Goal: Obtain resource: Download file/media

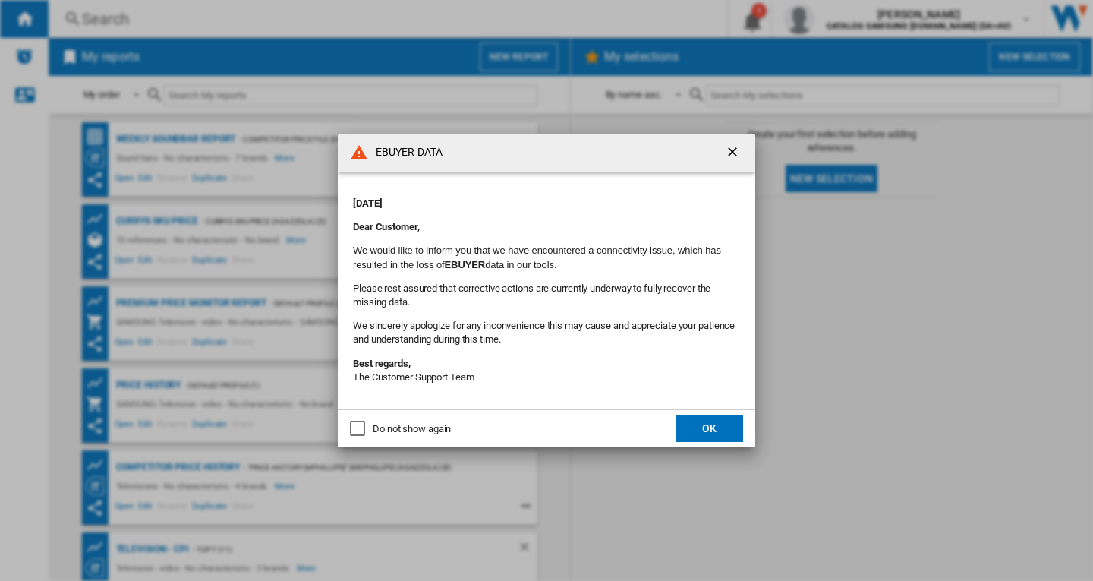
click at [695, 421] on button "OK" at bounding box center [709, 427] width 67 height 27
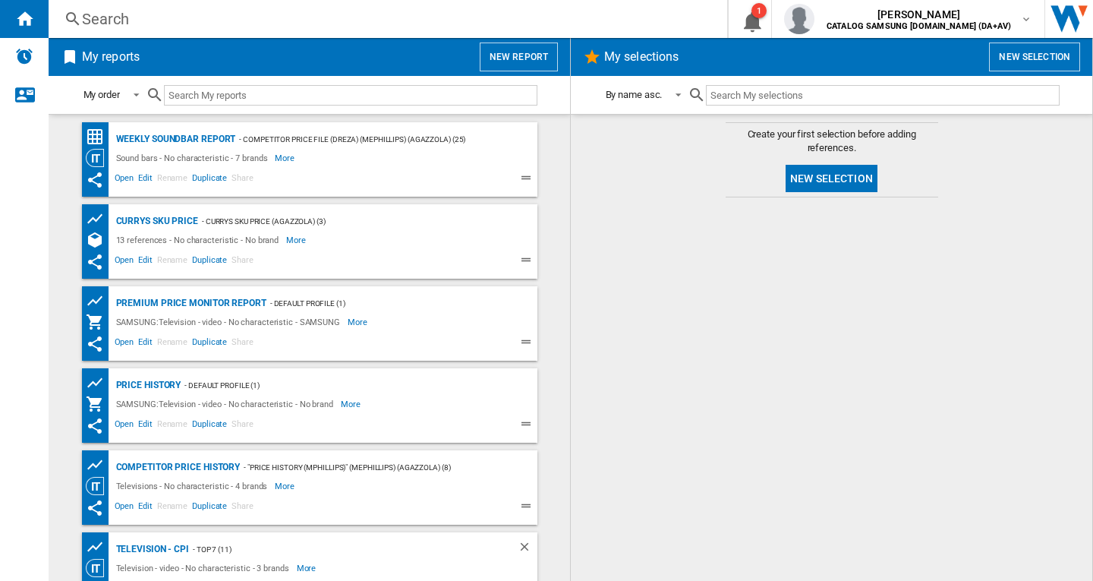
drag, startPoint x: 557, startPoint y: 276, endPoint x: 565, endPoint y: 455, distance: 180.1
click at [565, 455] on md-content "Weekly Soundbar Report - Competitor Price File (dreza) (mephillips) (agazzola) …" at bounding box center [310, 347] width 522 height 467
drag, startPoint x: 575, startPoint y: 408, endPoint x: 559, endPoint y: 366, distance: 44.4
click at [559, 366] on md-content "Weekly Soundbar Report - Competitor Price File (dreza) (mephillips) (agazzola) …" at bounding box center [310, 347] width 522 height 467
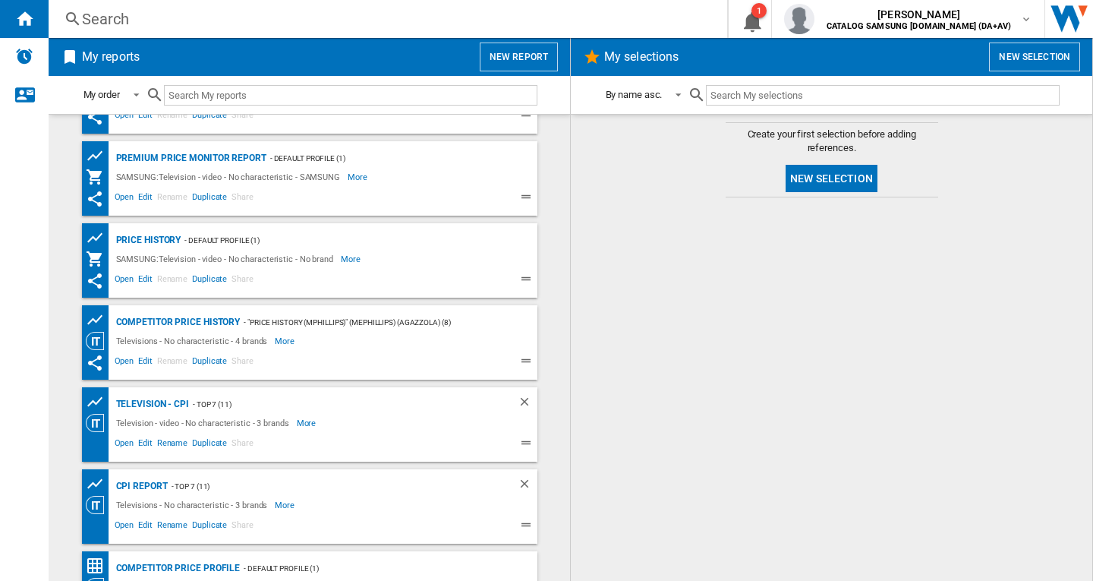
scroll to position [145, 0]
click at [156, 399] on div "Television - CPI" at bounding box center [150, 404] width 77 height 19
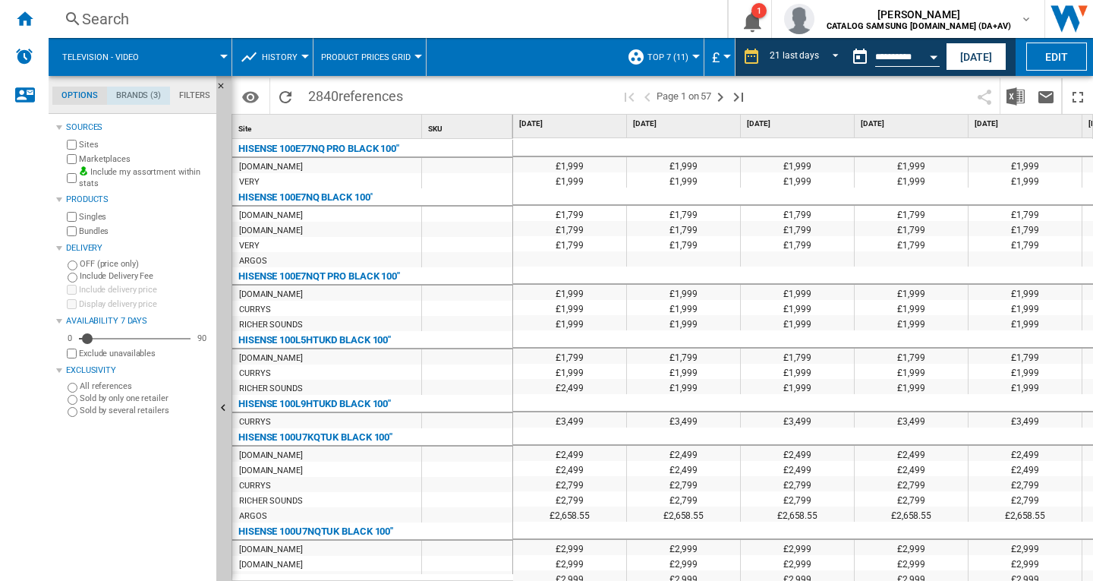
click at [125, 97] on md-tab-item "Brands (3)" at bounding box center [138, 96] width 63 height 18
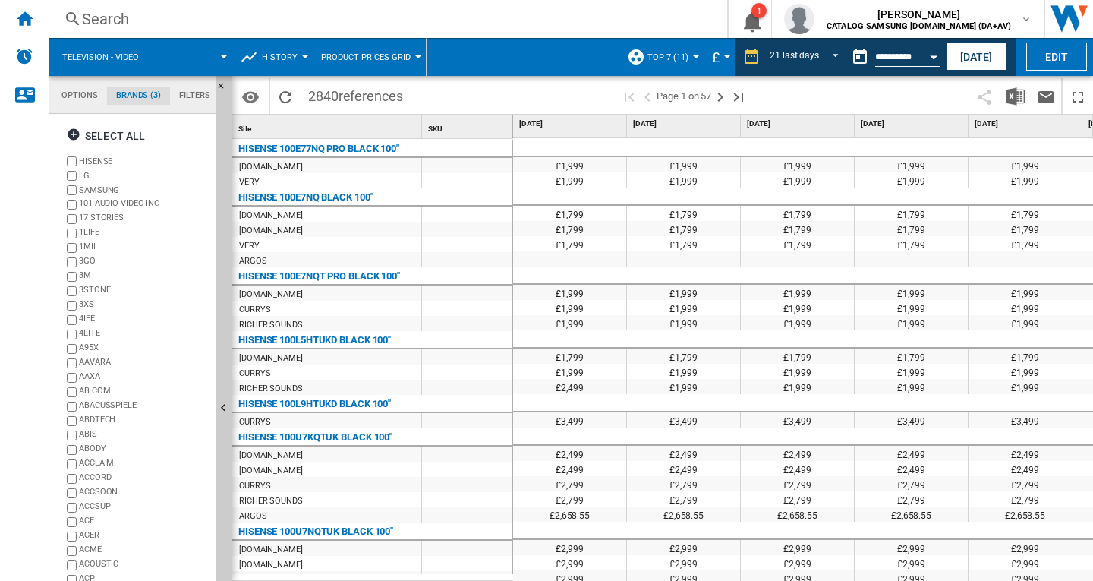
scroll to position [31, 0]
click at [134, 244] on div "3M" at bounding box center [144, 245] width 131 height 14
click at [77, 565] on div "+Show all" at bounding box center [137, 564] width 147 height 11
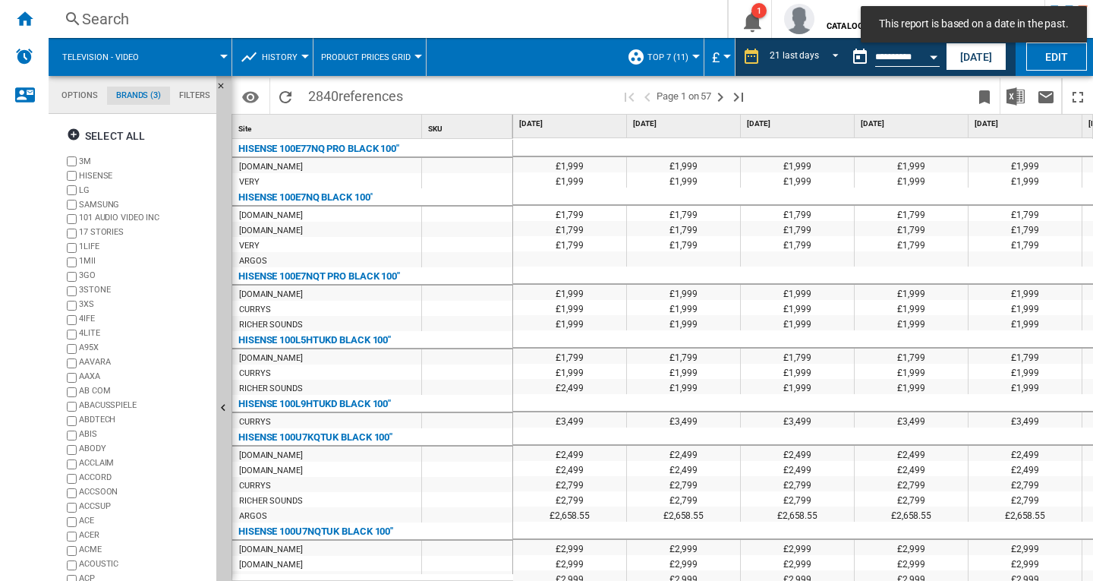
scroll to position [31, 0]
click at [83, 565] on div "+Show all" at bounding box center [137, 564] width 147 height 11
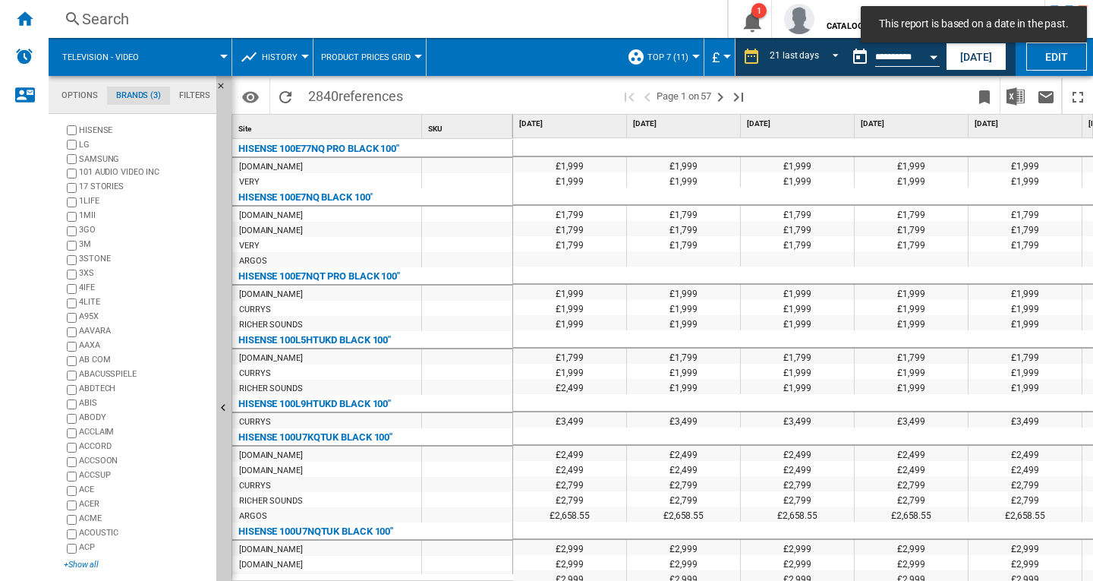
click at [77, 566] on div "+Show all" at bounding box center [137, 564] width 147 height 11
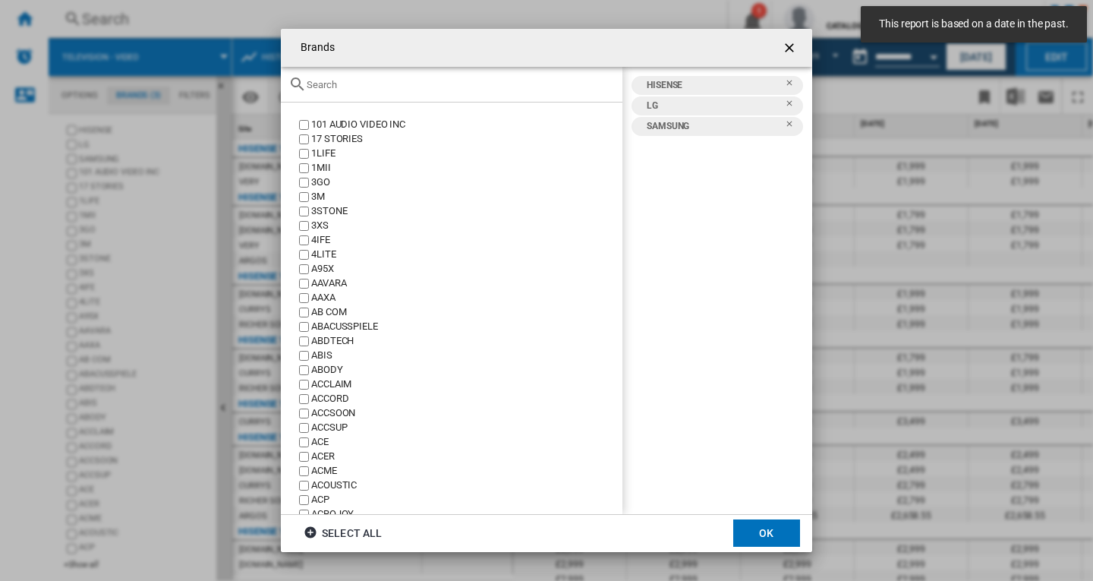
click at [407, 85] on input "Brands 101 ..." at bounding box center [461, 84] width 308 height 11
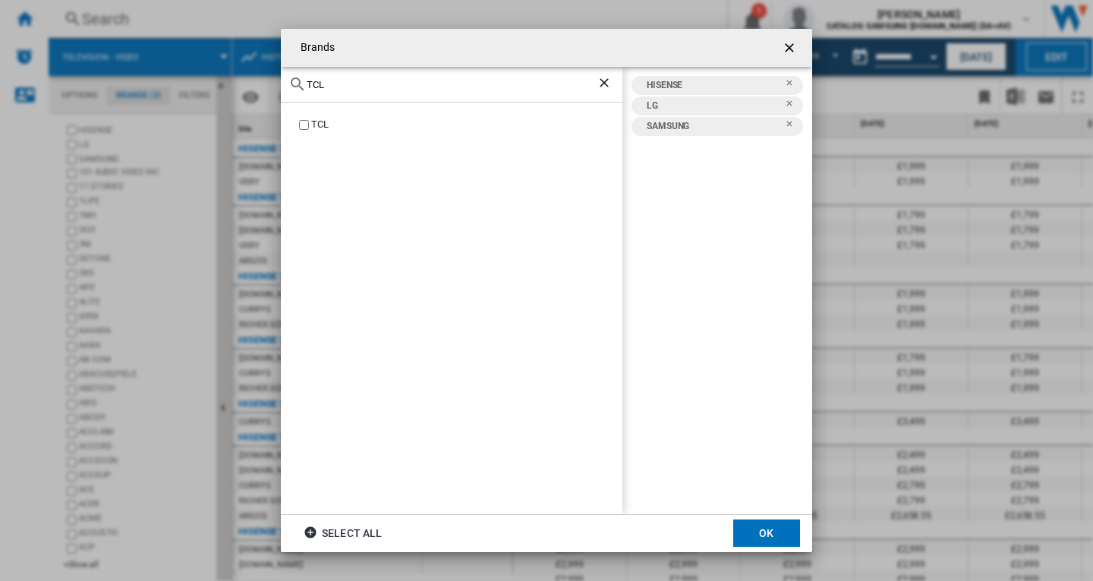
type input "TCL"
click at [335, 91] on div "TCL" at bounding box center [452, 85] width 342 height 36
drag, startPoint x: 332, startPoint y: 90, endPoint x: 272, endPoint y: 96, distance: 60.3
click at [272, 96] on div "Brands TCL TCL HISENSE LG SAMSUNG TCL Select all OK" at bounding box center [546, 290] width 1093 height 581
type input "Hise"
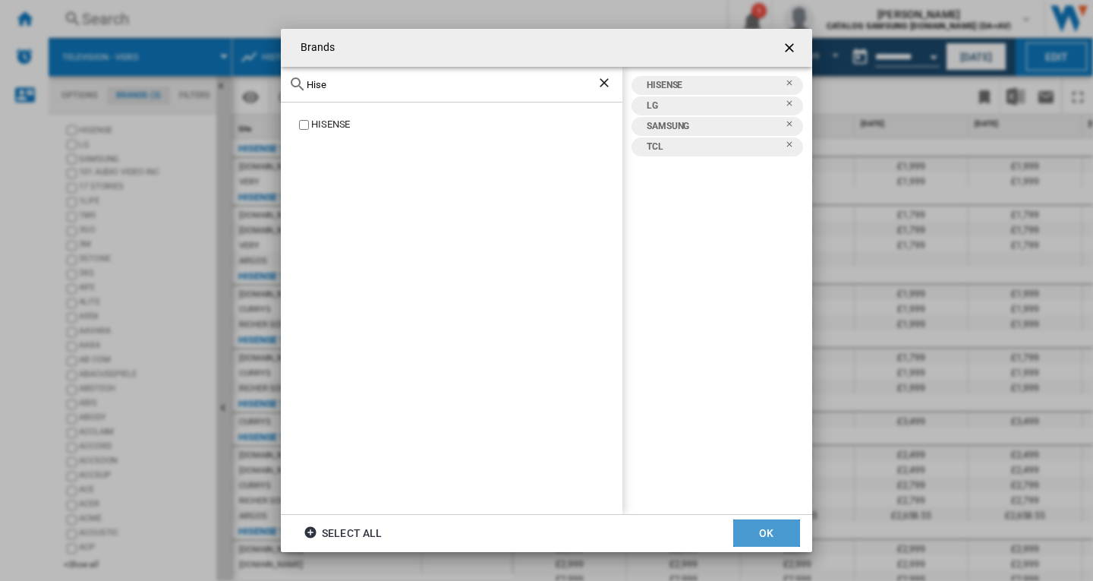
click at [774, 531] on button "OK" at bounding box center [766, 532] width 67 height 27
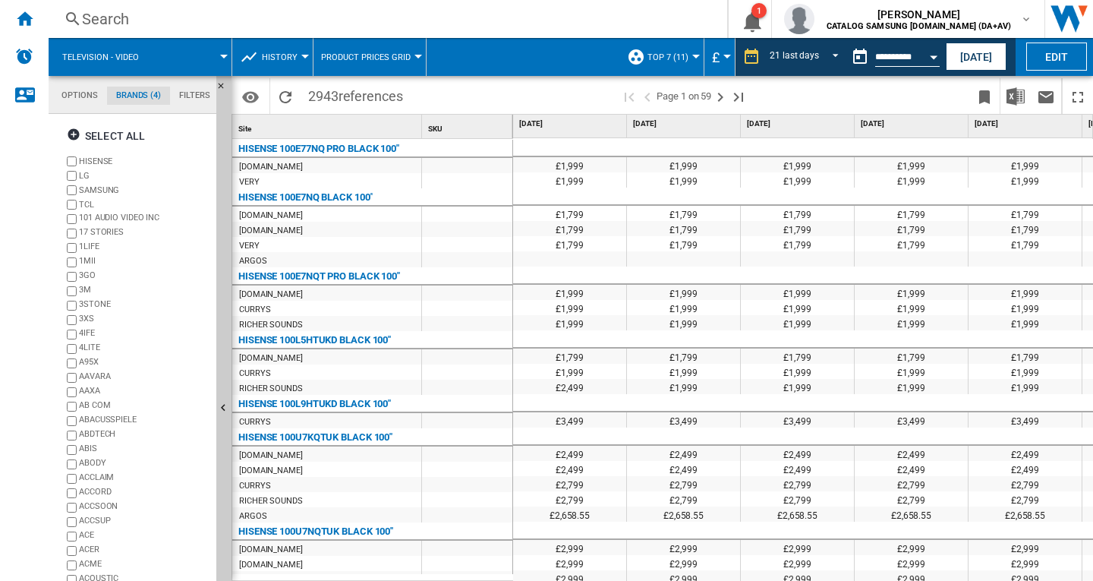
scroll to position [31, 0]
click at [84, 563] on div "+Show all" at bounding box center [137, 564] width 147 height 11
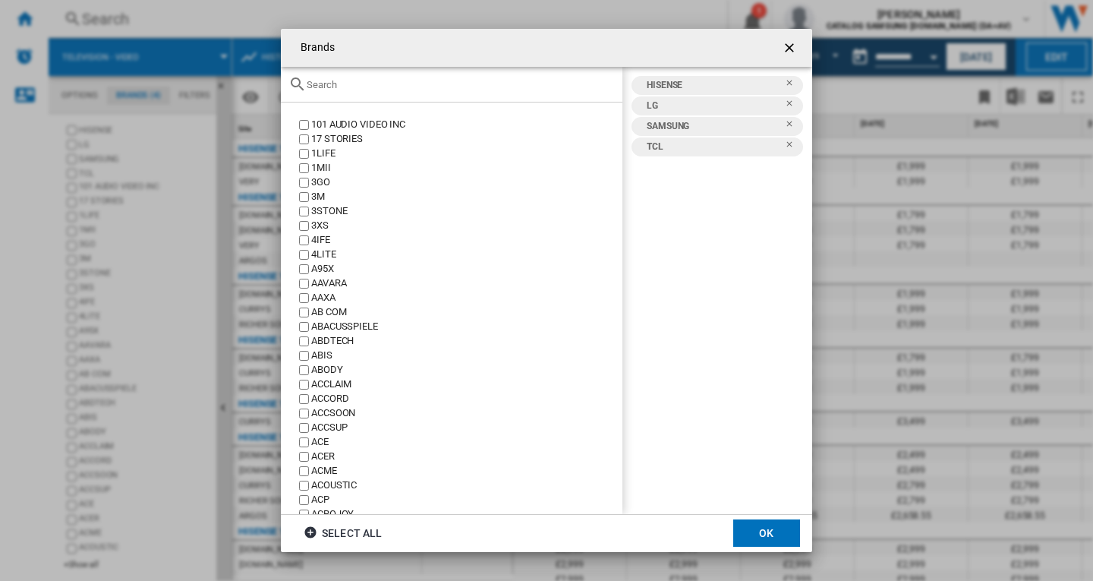
click at [428, 87] on input "Brands 101 ..." at bounding box center [461, 84] width 308 height 11
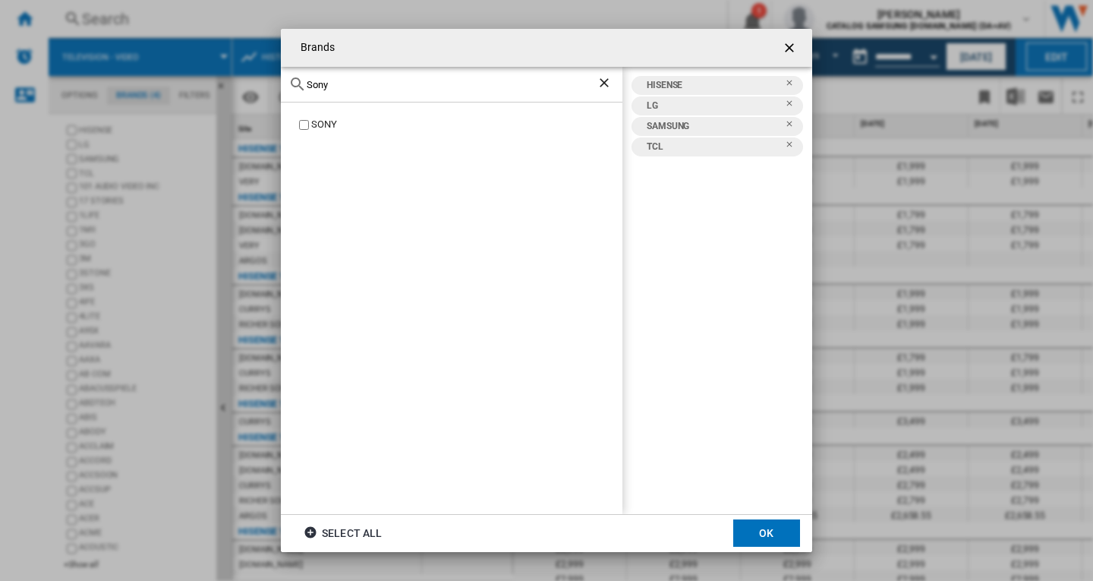
type input "Sony"
click at [758, 535] on button "OK" at bounding box center [766, 532] width 67 height 27
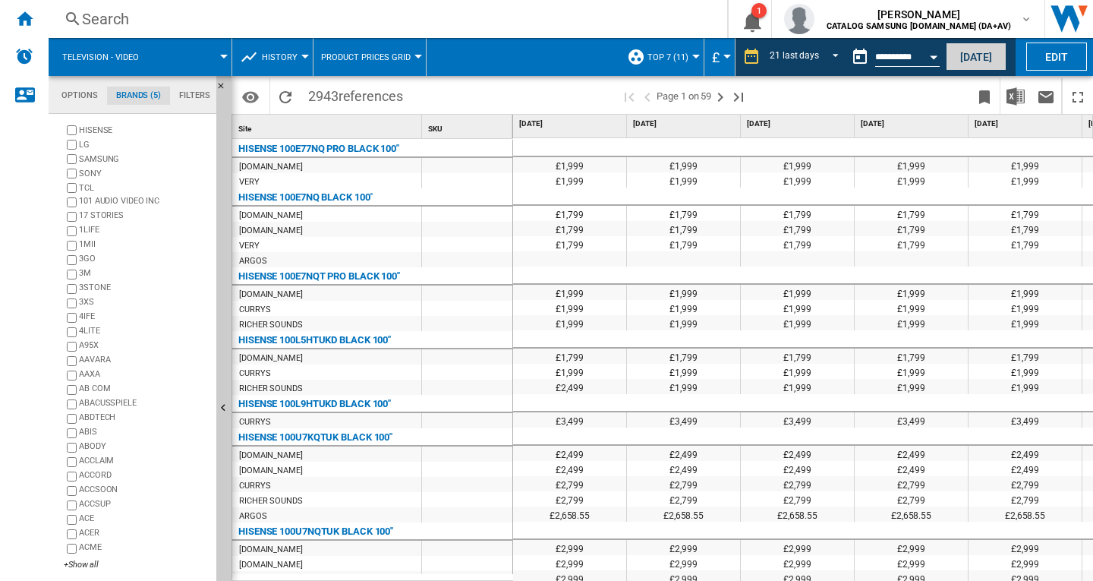
click at [970, 61] on button "[DATE]" at bounding box center [976, 57] width 61 height 28
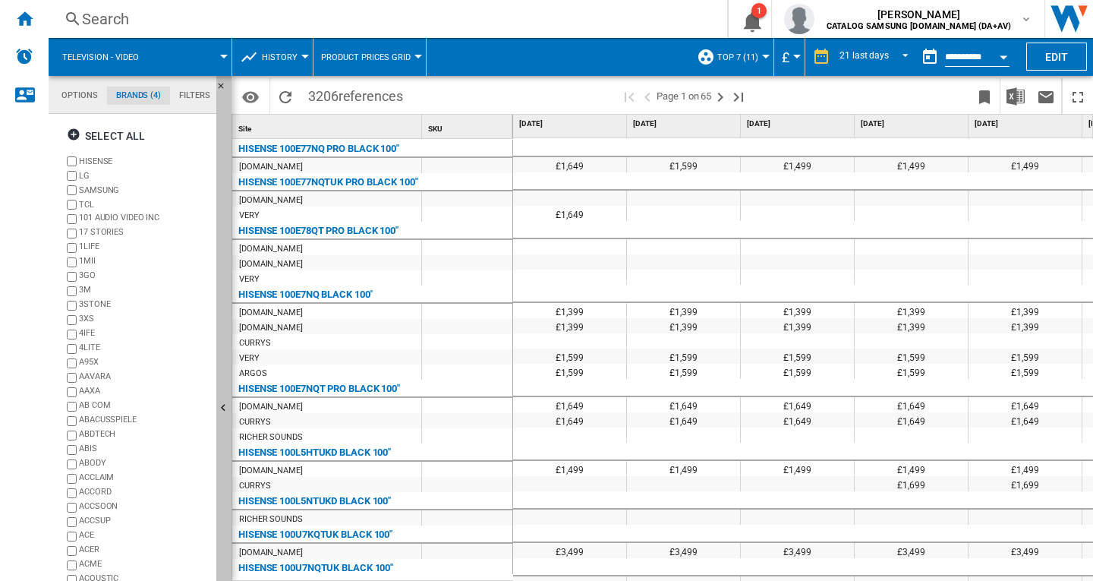
scroll to position [31, 0]
drag, startPoint x: 81, startPoint y: 564, endPoint x: 69, endPoint y: 569, distance: 13.3
click at [69, 569] on div "+Show all" at bounding box center [137, 564] width 147 height 11
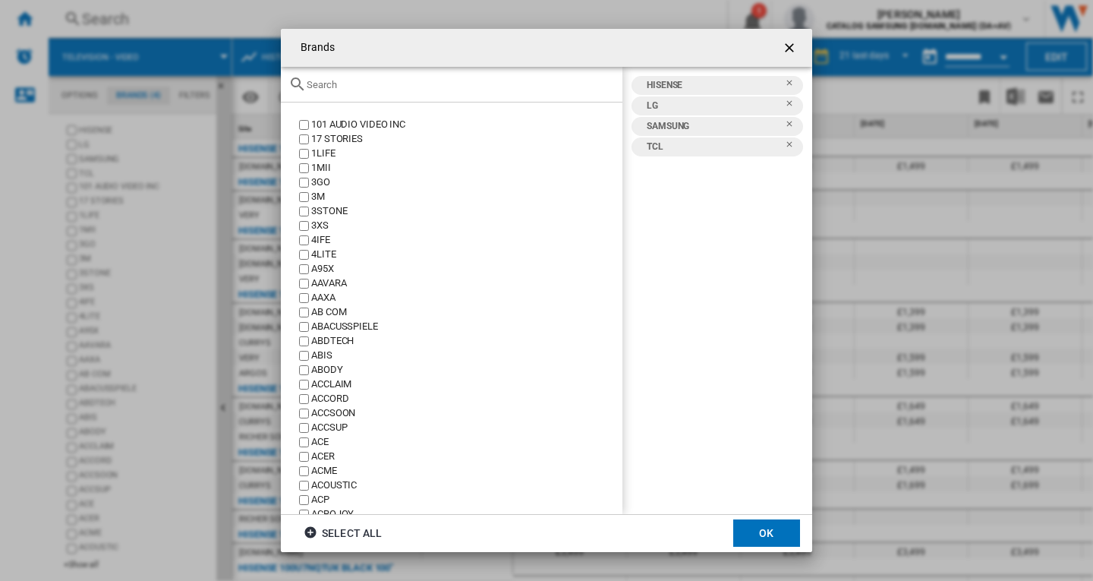
click at [383, 93] on div "Brands 101 ..." at bounding box center [452, 85] width 342 height 36
click at [377, 88] on input "Brands 101 ..." at bounding box center [461, 84] width 308 height 11
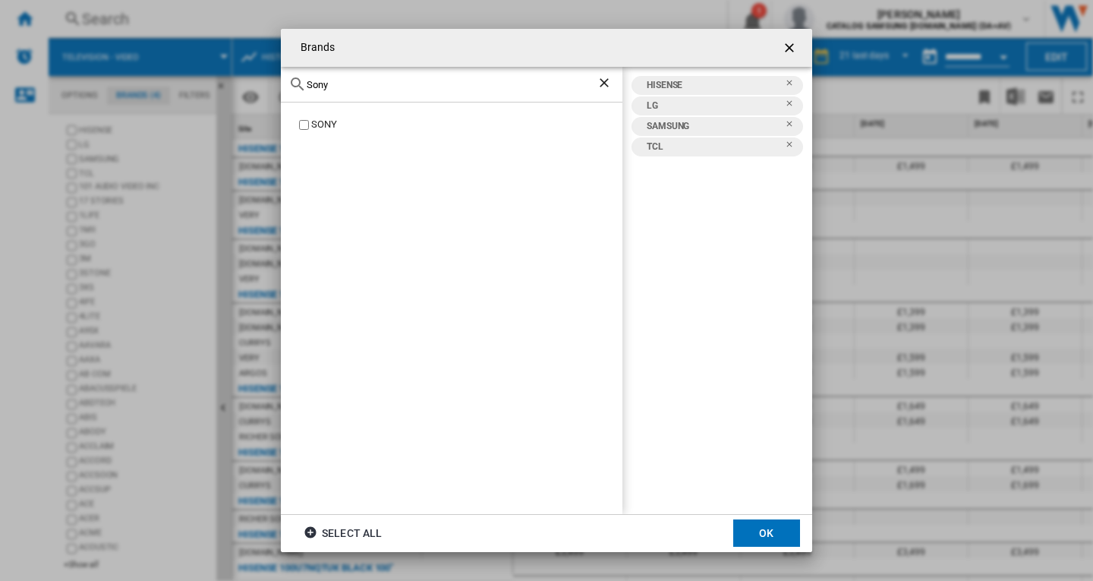
type input "Sony"
click at [316, 127] on div "SONY" at bounding box center [466, 125] width 311 height 14
click at [771, 538] on button "OK" at bounding box center [766, 532] width 67 height 27
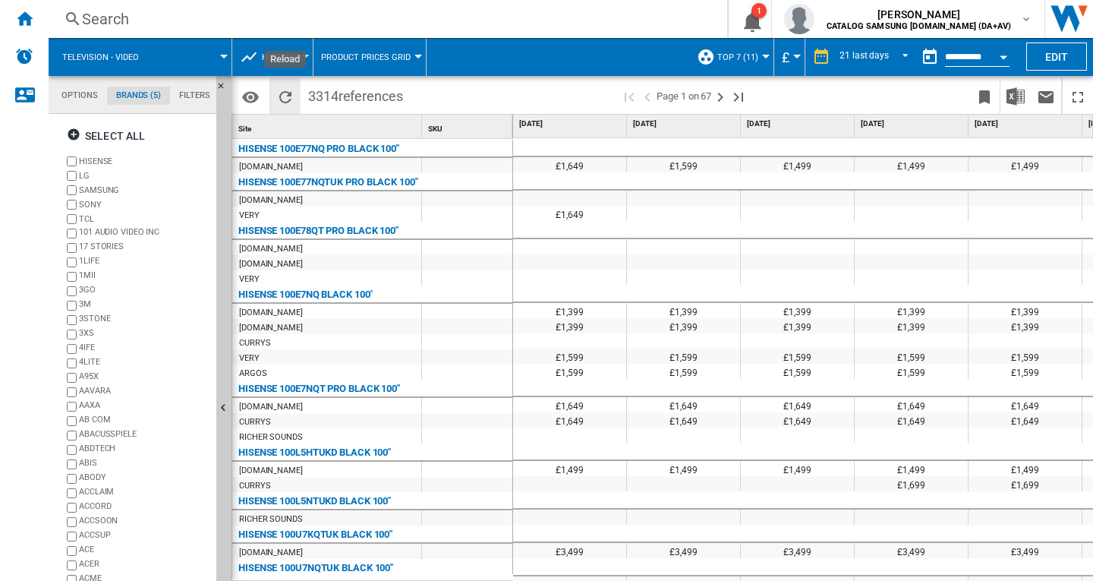
click at [282, 97] on ng-md-icon "Reload" at bounding box center [285, 97] width 18 height 18
click at [1012, 100] on img "Download in Excel" at bounding box center [1016, 96] width 18 height 18
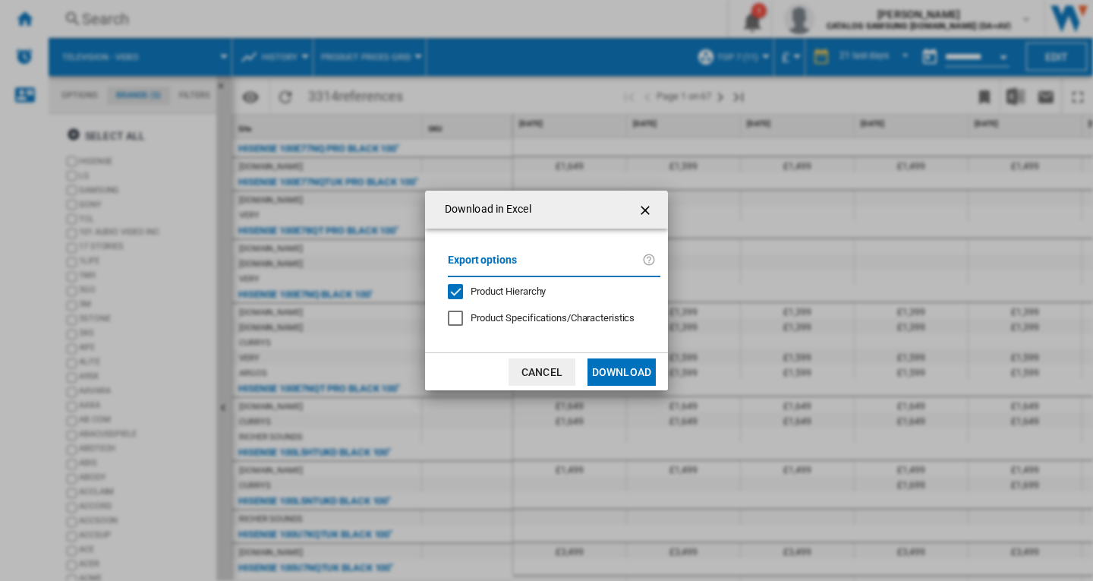
click at [618, 383] on button "Download" at bounding box center [622, 371] width 68 height 27
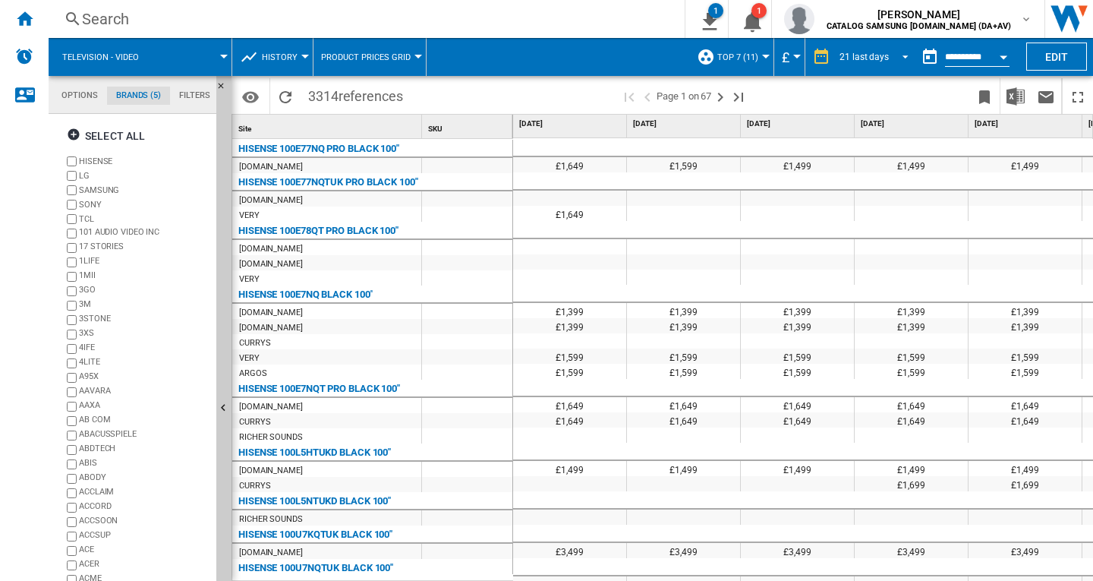
click at [890, 62] on md-select-value "21 last days" at bounding box center [876, 57] width 77 height 23
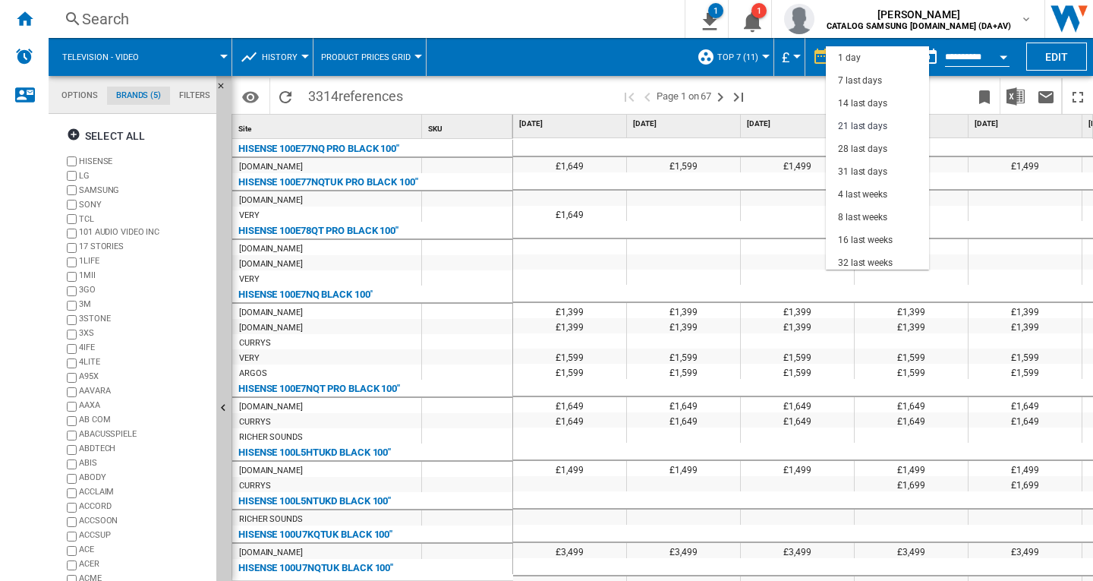
scroll to position [68, 0]
